Goal: Task Accomplishment & Management: Complete application form

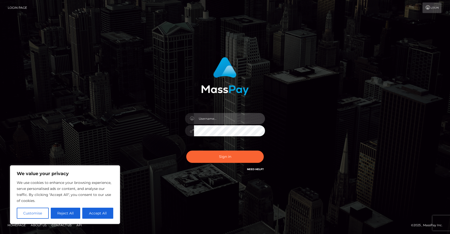
click at [207, 118] on input "text" at bounding box center [229, 118] width 71 height 11
click at [80, 25] on div "Sign in" at bounding box center [225, 117] width 450 height 202
click at [231, 118] on input "text" at bounding box center [229, 118] width 71 height 11
click at [248, 120] on input "hescallednoa" at bounding box center [229, 118] width 71 height 11
type input "hescallednoa@gmail.com"
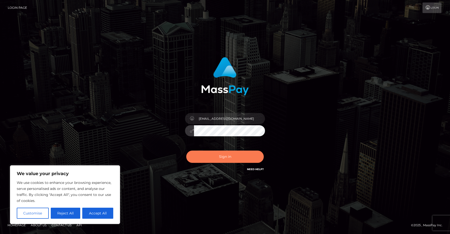
click at [255, 155] on button "Sign in" at bounding box center [225, 156] width 78 height 12
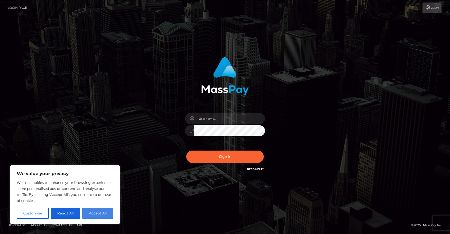
click at [99, 212] on button "Accept All" at bounding box center [97, 212] width 31 height 11
checkbox input "true"
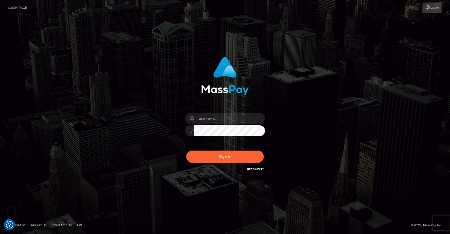
click at [222, 113] on div at bounding box center [225, 128] width 88 height 38
click at [220, 124] on input "text" at bounding box center [229, 118] width 71 height 11
type input "hescallednoa"
click at [186, 150] on button "Sign in" at bounding box center [225, 156] width 78 height 12
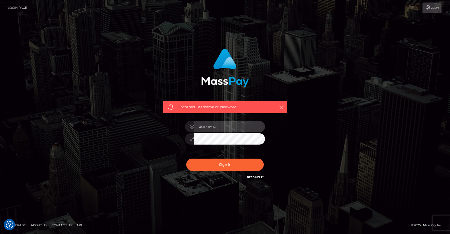
click at [236, 130] on input "text" at bounding box center [229, 126] width 71 height 11
type input "[EMAIL_ADDRESS][DOMAIN_NAME]"
click at [186, 158] on button "Sign in" at bounding box center [225, 164] width 78 height 12
click at [210, 125] on input "text" at bounding box center [229, 126] width 71 height 11
click at [215, 125] on input "hesc" at bounding box center [229, 126] width 71 height 11
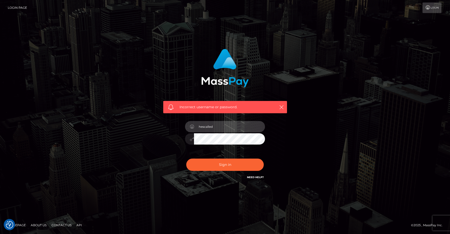
type input "[EMAIL_ADDRESS][DOMAIN_NAME]"
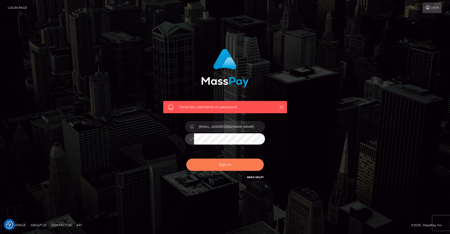
click at [225, 162] on button "Sign in" at bounding box center [225, 164] width 78 height 12
click at [426, 7] on icon at bounding box center [428, 8] width 5 height 4
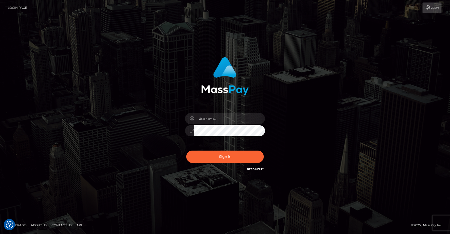
click at [432, 12] on link "Login" at bounding box center [432, 8] width 19 height 11
click at [221, 121] on input "text" at bounding box center [229, 118] width 71 height 11
type input "hescallednoa@gmail.com"
click at [225, 154] on button "Sign in" at bounding box center [225, 156] width 78 height 12
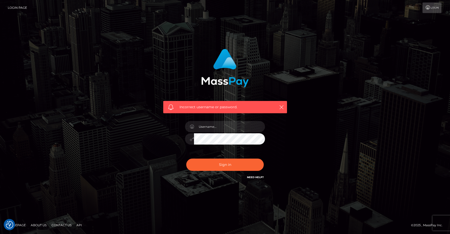
click at [256, 176] on link "Need Help?" at bounding box center [255, 176] width 17 height 3
click at [21, 6] on link "Login Page" at bounding box center [17, 8] width 19 height 11
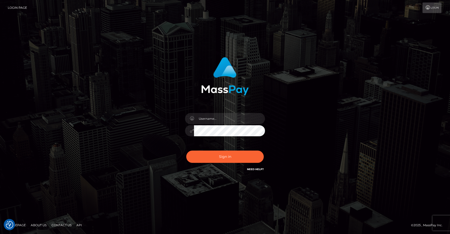
click at [17, 5] on link "Login Page" at bounding box center [17, 8] width 19 height 11
click at [428, 9] on icon at bounding box center [428, 8] width 5 height 4
click at [236, 121] on input "text" at bounding box center [229, 118] width 71 height 11
type input "[EMAIL_ADDRESS][DOMAIN_NAME]"
click at [186, 150] on button "Sign in" at bounding box center [225, 156] width 78 height 12
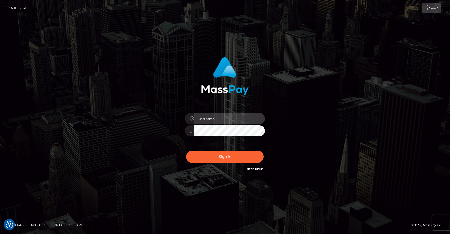
click at [217, 118] on input "text" at bounding box center [229, 118] width 71 height 11
type input "[EMAIL_ADDRESS][DOMAIN_NAME]"
click at [186, 150] on button "Sign in" at bounding box center [225, 156] width 78 height 12
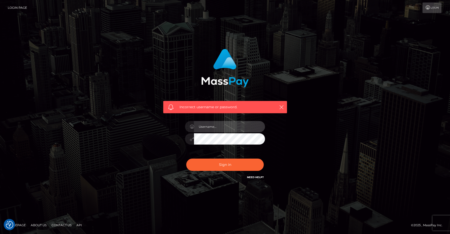
click at [235, 126] on input "text" at bounding box center [229, 126] width 71 height 11
click at [308, 118] on div "Incorrect username or password." at bounding box center [225, 117] width 285 height 144
click at [247, 131] on input "text" at bounding box center [229, 126] width 71 height 11
